Goal: Entertainment & Leisure: Consume media (video, audio)

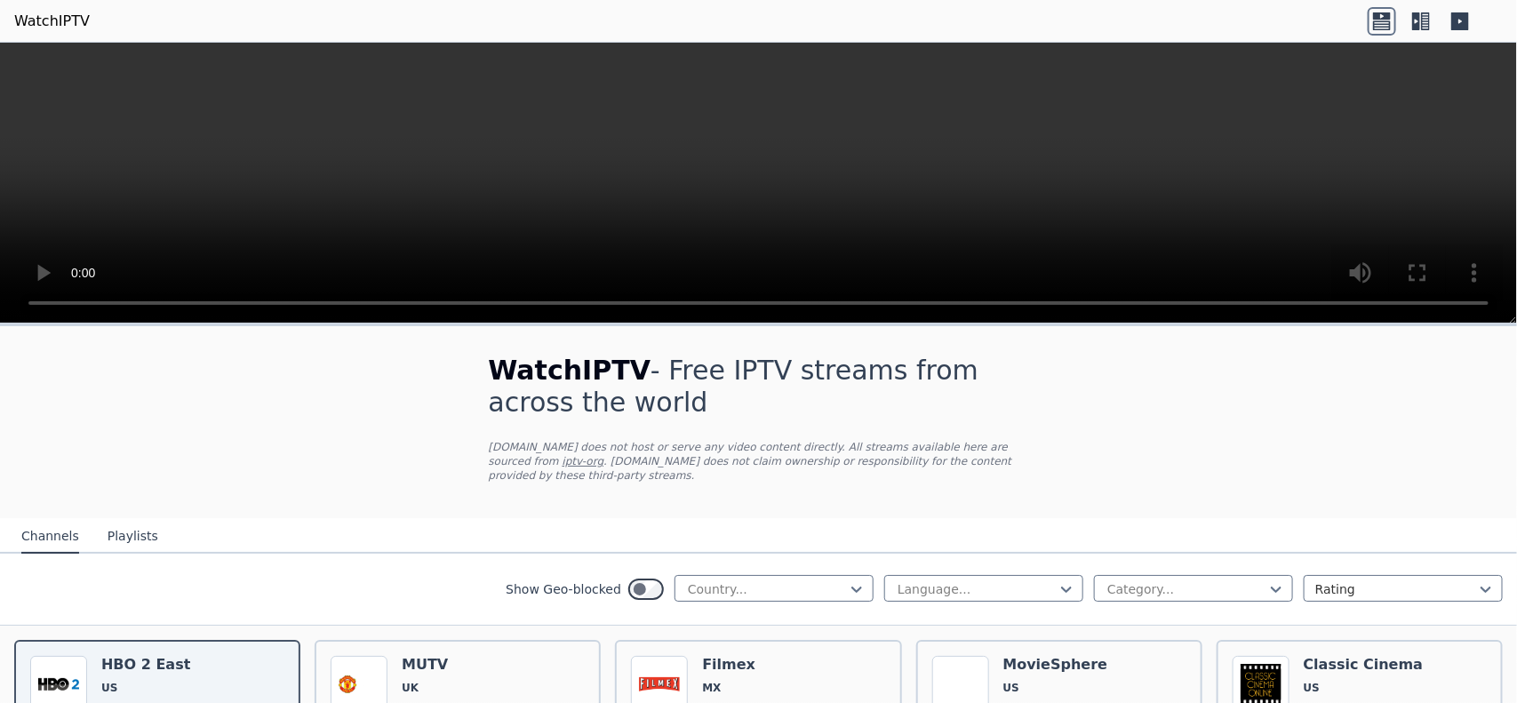
drag, startPoint x: 1146, startPoint y: 0, endPoint x: 449, endPoint y: 489, distance: 851.8
click at [822, 562] on div at bounding box center [767, 589] width 162 height 18
click at [1166, 562] on div at bounding box center [1187, 589] width 162 height 18
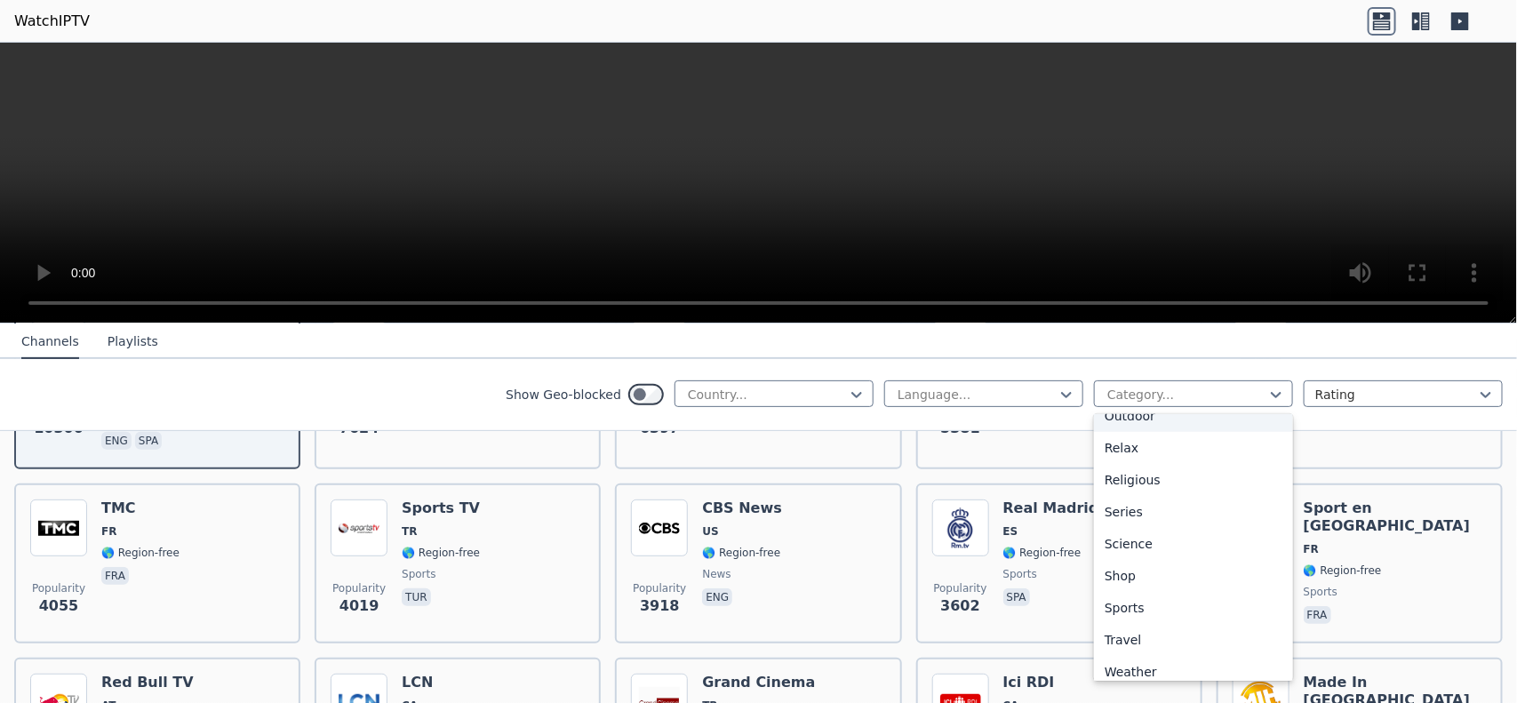
scroll to position [603, 0]
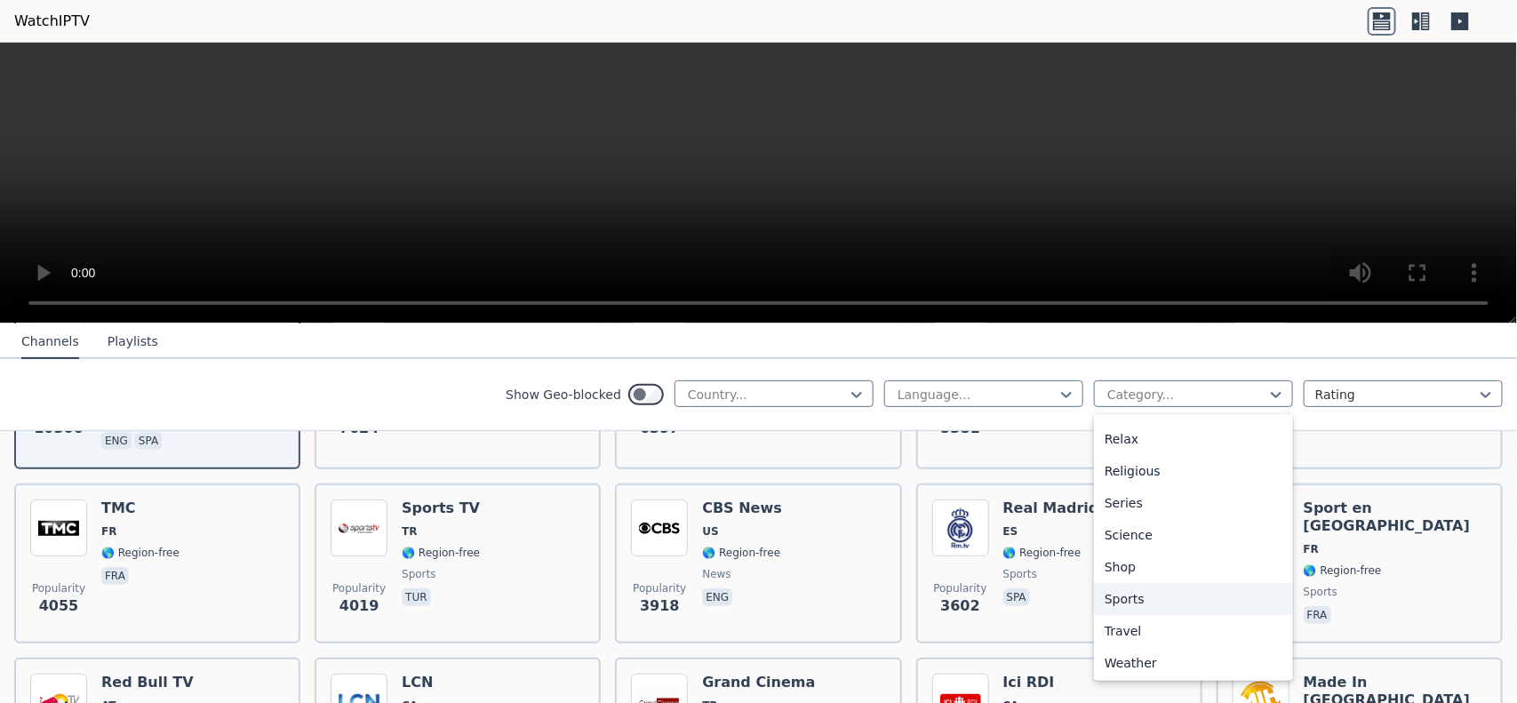
click at [1138, 562] on div "Sports" at bounding box center [1193, 599] width 199 height 32
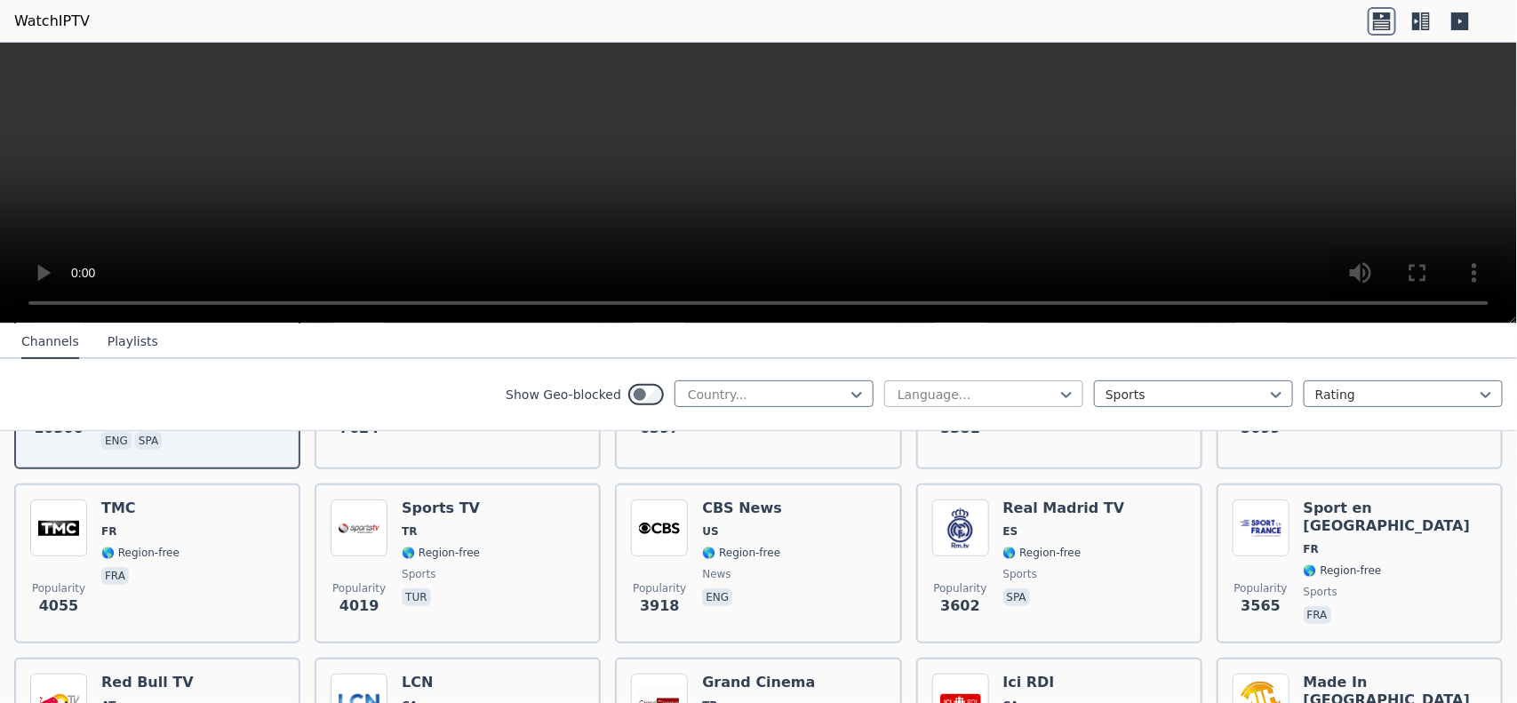
click at [1036, 387] on div at bounding box center [977, 395] width 162 height 18
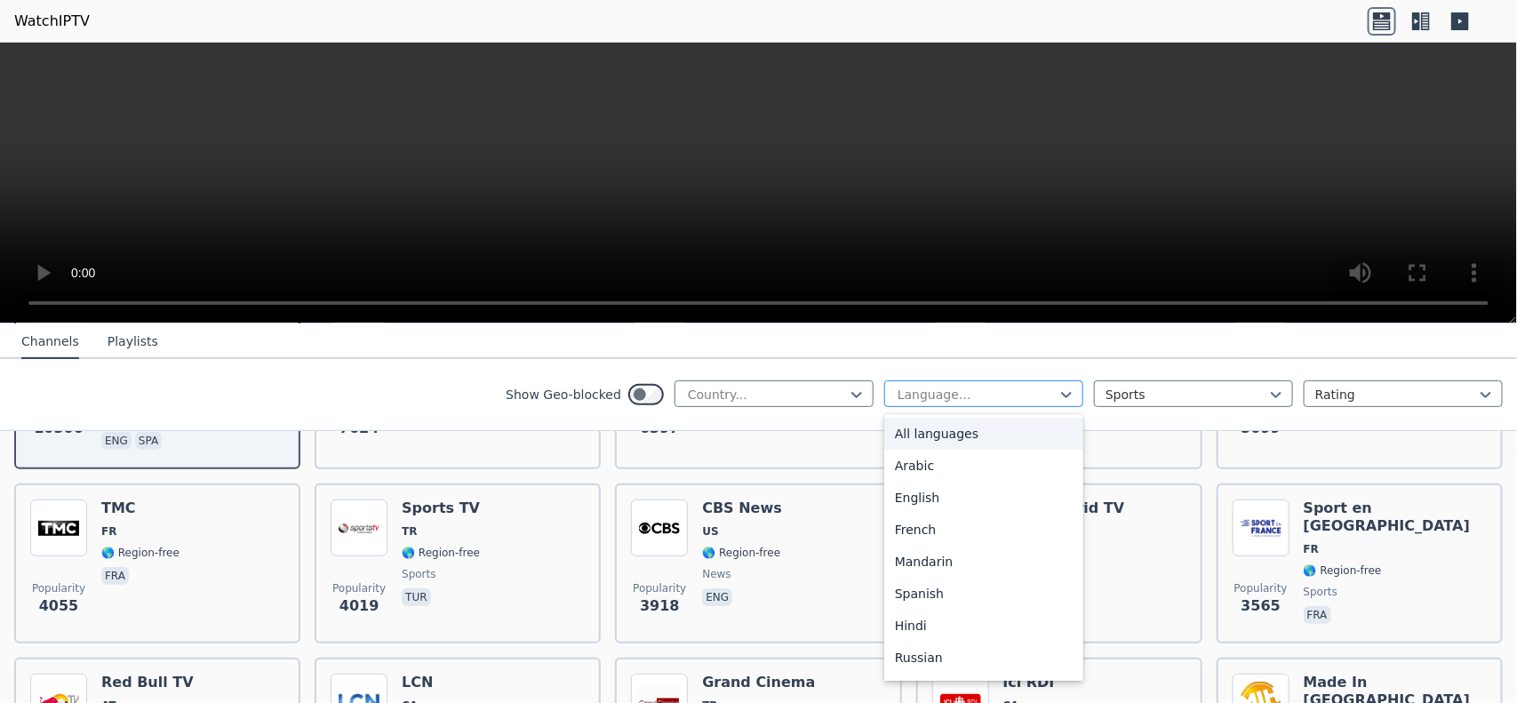
click at [1032, 387] on div at bounding box center [977, 395] width 162 height 18
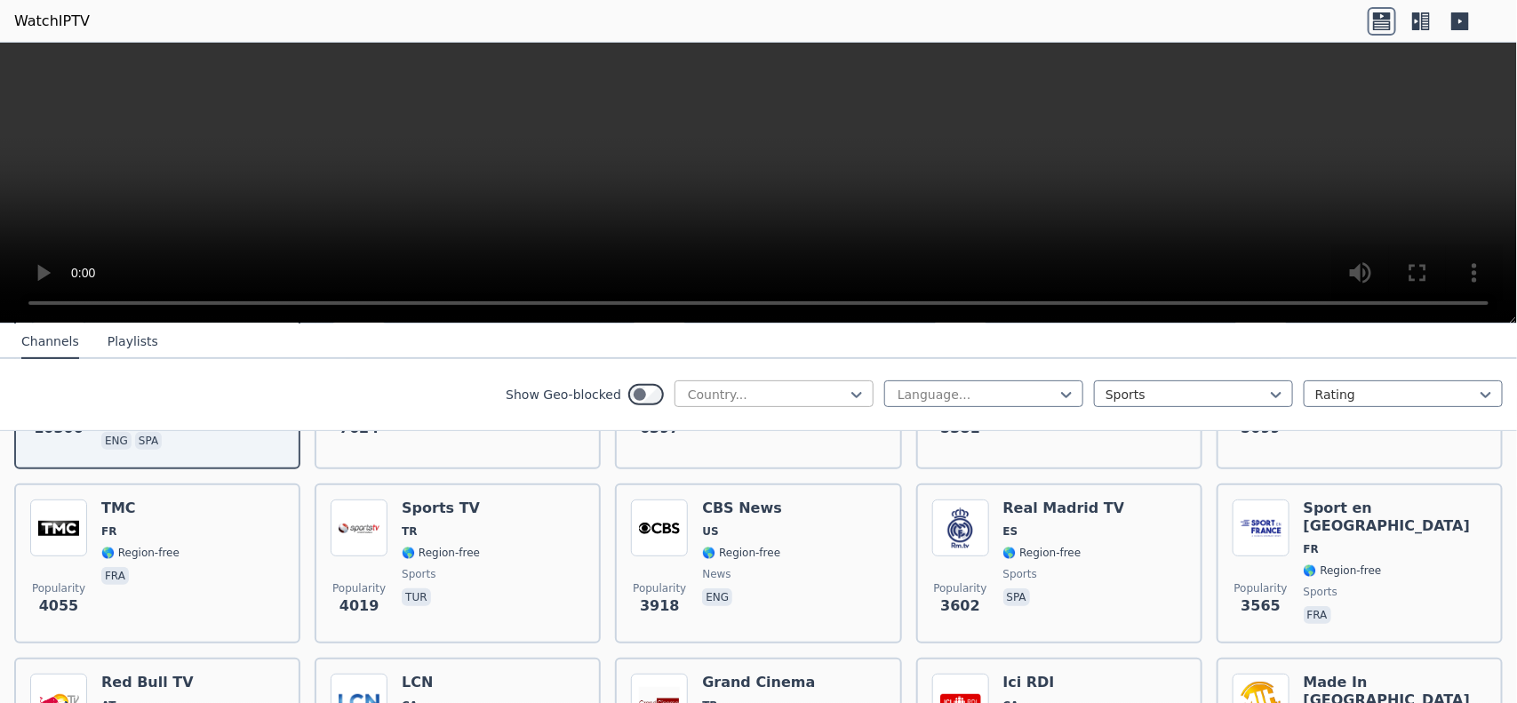
click at [815, 387] on div at bounding box center [767, 395] width 162 height 18
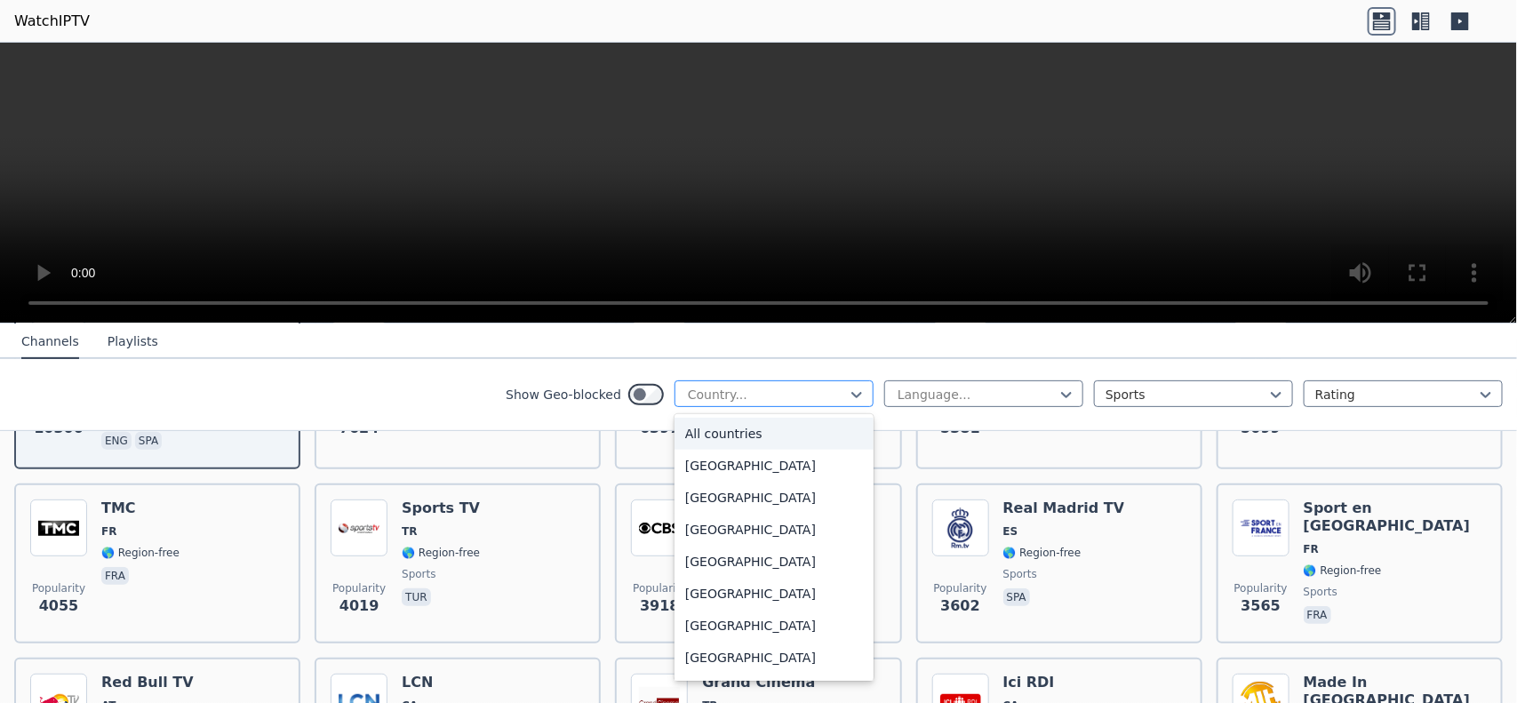
click at [815, 387] on div at bounding box center [767, 395] width 162 height 18
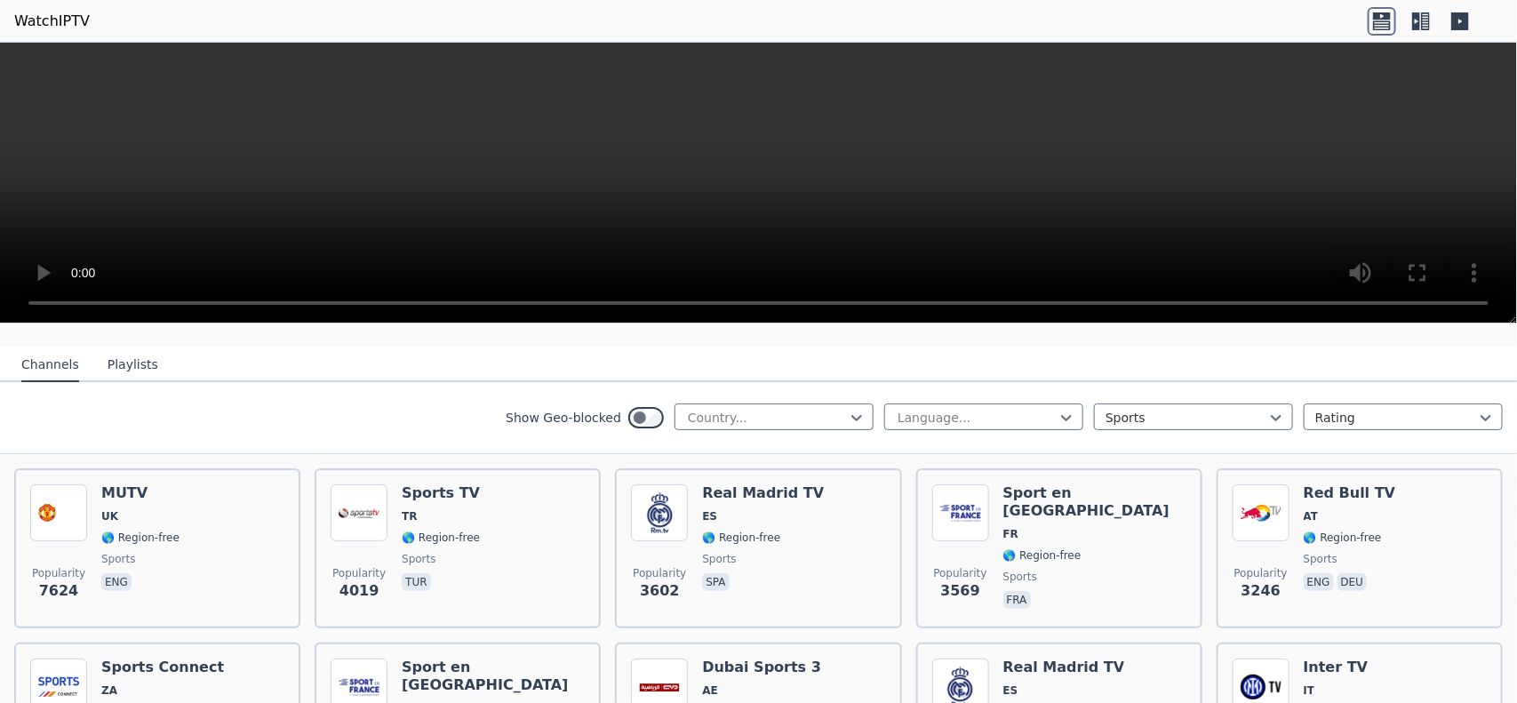
scroll to position [200, 0]
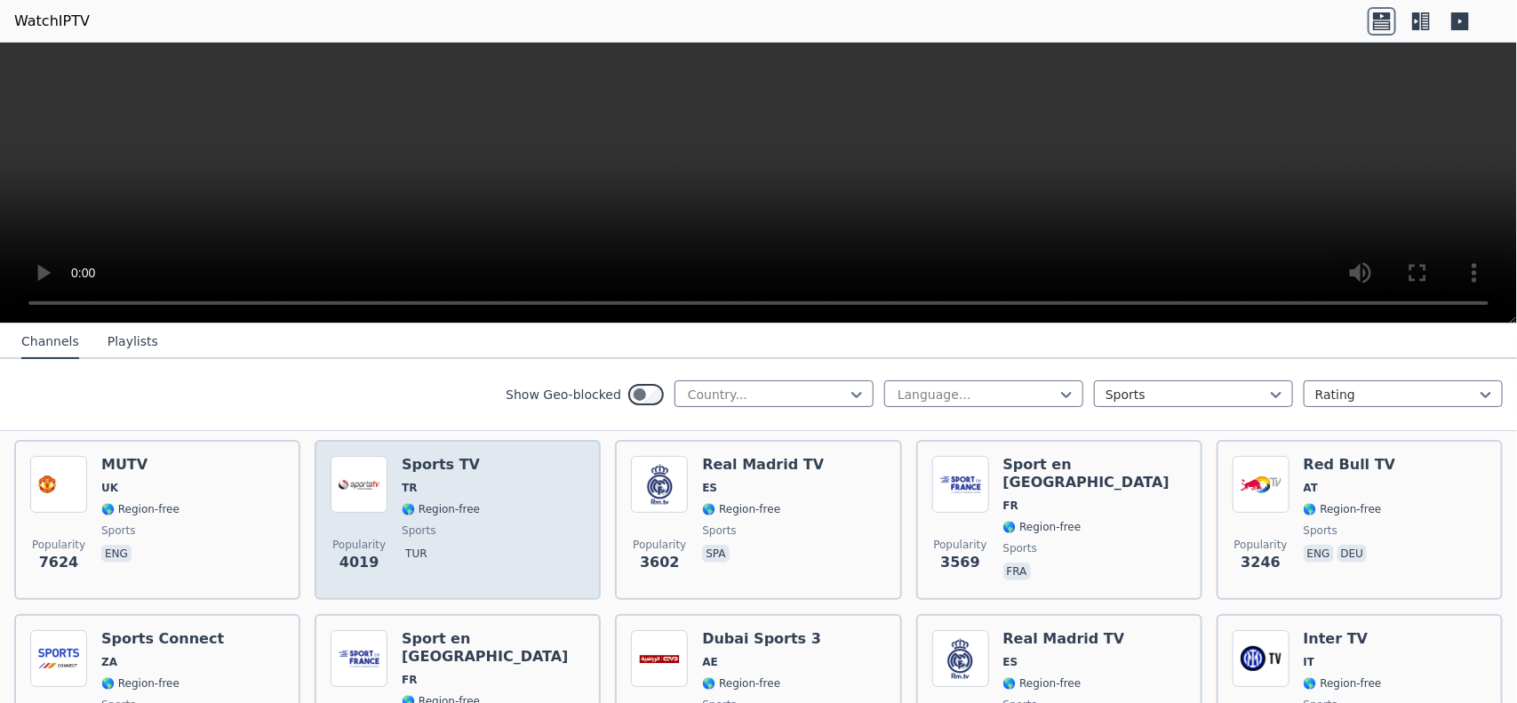
click at [451, 480] on div "Sports TV TR 🌎 Region-free sports tur" at bounding box center [441, 520] width 78 height 128
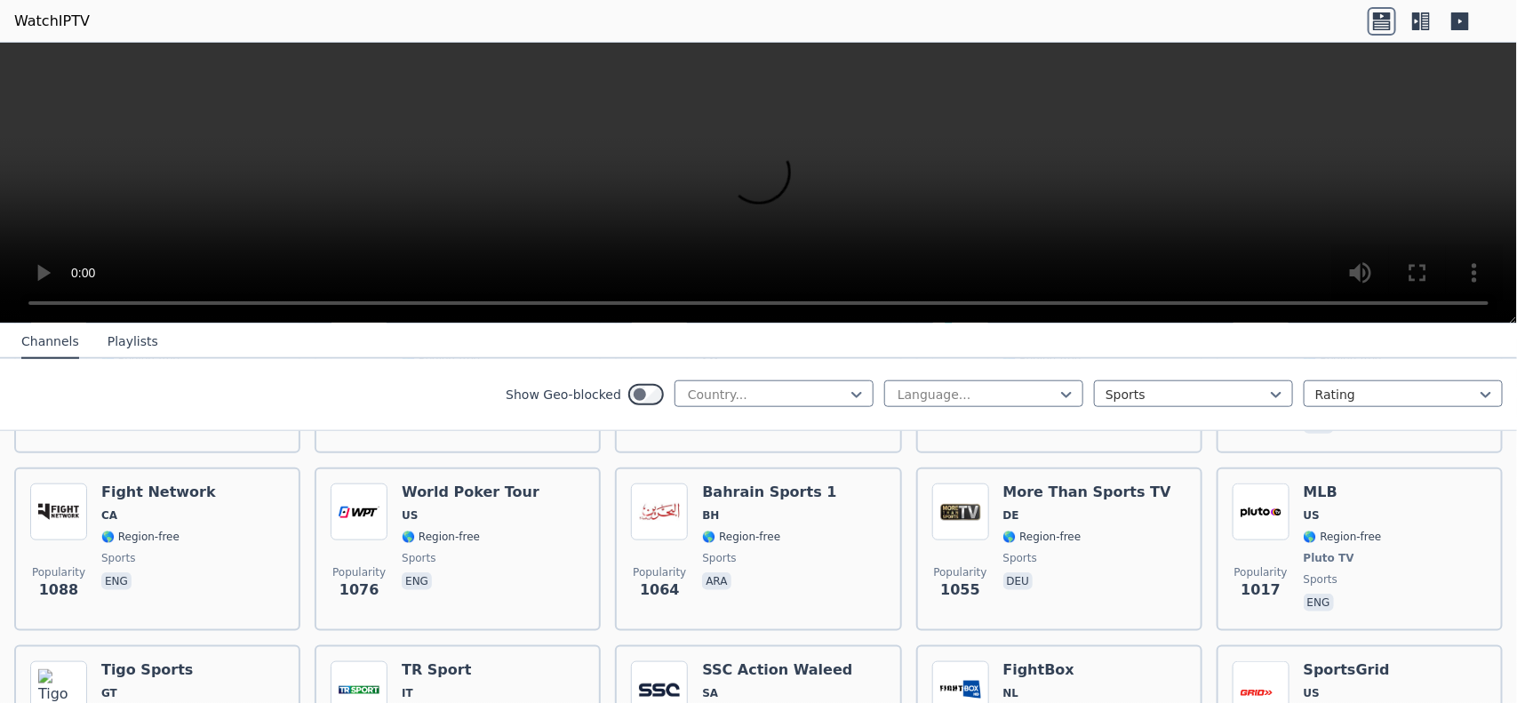
scroll to position [930, 0]
